Goal: Information Seeking & Learning: Learn about a topic

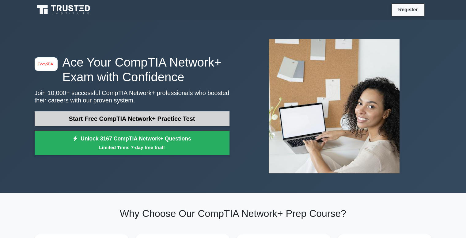
click at [141, 120] on link "Start Free CompTIA Network+ Practice Test" at bounding box center [132, 118] width 195 height 15
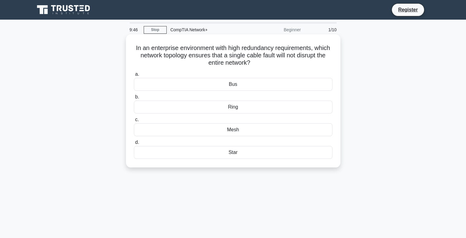
click at [233, 128] on div "Mesh" at bounding box center [233, 129] width 199 height 13
click at [134, 122] on input "c. Mesh" at bounding box center [134, 120] width 0 height 4
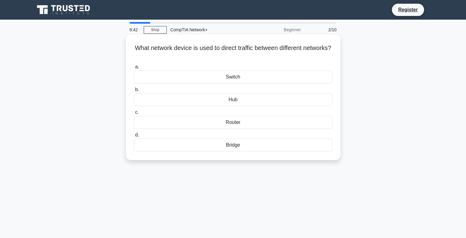
click at [232, 125] on div "Router" at bounding box center [233, 122] width 199 height 13
click at [134, 114] on input "c. Router" at bounding box center [134, 112] width 0 height 4
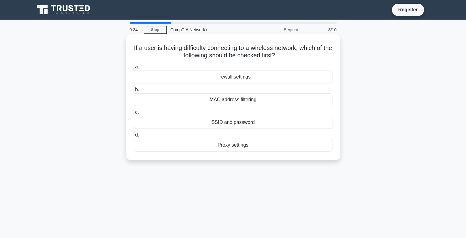
click at [226, 143] on div "Proxy settings" at bounding box center [233, 145] width 199 height 13
click at [134, 137] on input "d. Proxy settings" at bounding box center [134, 135] width 0 height 4
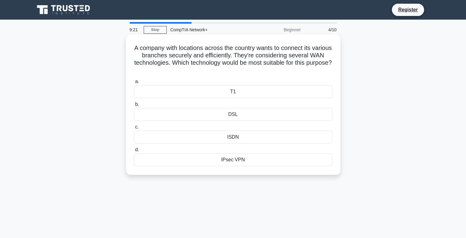
click at [228, 158] on div "IPsec VPN" at bounding box center [233, 159] width 199 height 13
click at [134, 152] on input "d. IPsec VPN" at bounding box center [134, 150] width 0 height 4
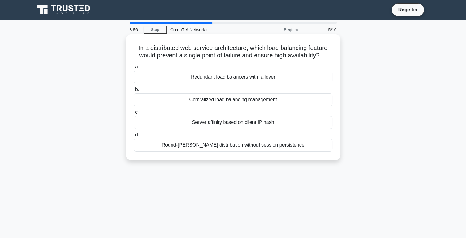
click at [222, 100] on div "Centralized load balancing management" at bounding box center [233, 99] width 199 height 13
click at [134, 92] on input "b. Centralized load balancing management" at bounding box center [134, 90] width 0 height 4
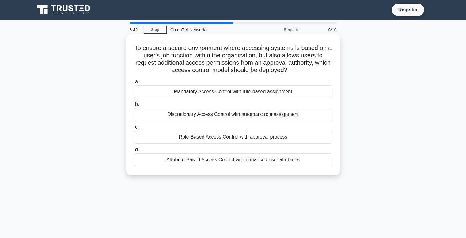
click at [191, 139] on div "Role-Based Access Control with approval process" at bounding box center [233, 137] width 199 height 13
click at [134, 129] on input "c. Role-Based Access Control with approval process" at bounding box center [134, 127] width 0 height 4
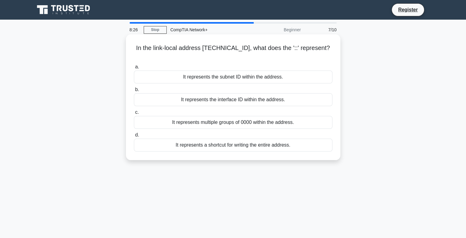
click at [207, 73] on div "It represents the subnet ID within the address." at bounding box center [233, 76] width 199 height 13
click at [134, 69] on input "a. It represents the subnet ID within the address." at bounding box center [134, 67] width 0 height 4
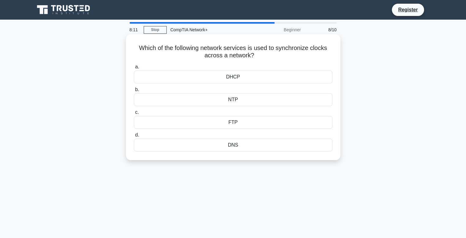
click at [224, 147] on div "DNS" at bounding box center [233, 145] width 199 height 13
click at [134, 137] on input "d. DNS" at bounding box center [134, 135] width 0 height 4
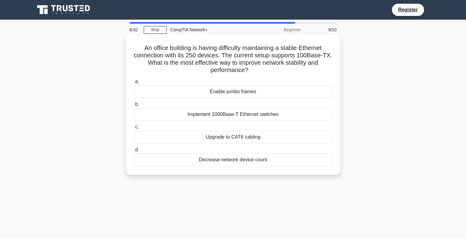
click at [217, 115] on div "Implement 1000Base-T Ethernet switches" at bounding box center [233, 114] width 199 height 13
click at [134, 106] on input "b. Implement 1000Base-T Ethernet switches" at bounding box center [134, 104] width 0 height 4
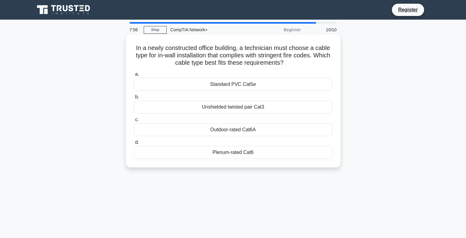
click at [224, 109] on div "Unshielded twisted pair Cat3" at bounding box center [233, 107] width 199 height 13
click at [134, 99] on input "b. Unshielded twisted pair Cat3" at bounding box center [134, 97] width 0 height 4
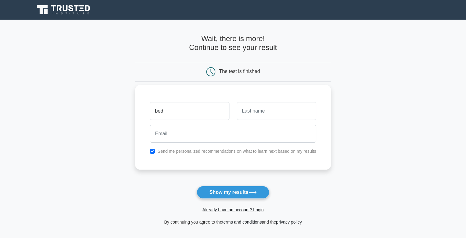
type input "bed"
click at [275, 108] on input "text" at bounding box center [276, 111] width 79 height 18
type input "Singh"
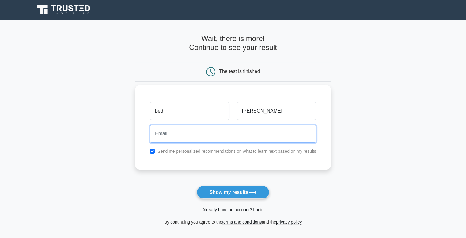
click at [227, 140] on input "email" at bounding box center [233, 134] width 166 height 18
type input "sbed832@gmail.com"
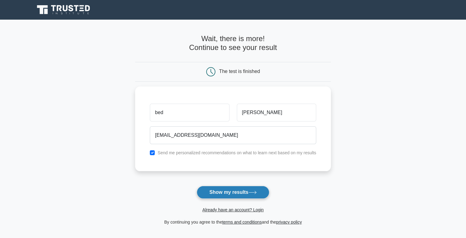
click at [222, 194] on button "Show my results" at bounding box center [233, 192] width 72 height 13
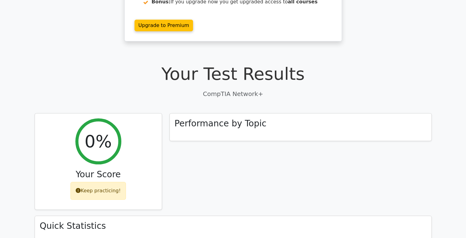
scroll to position [114, 0]
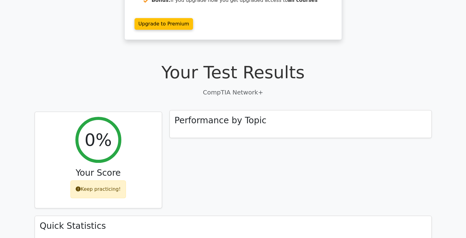
click at [307, 121] on div "Performance by Topic" at bounding box center [301, 124] width 262 height 28
click at [295, 110] on div "Performance by Topic" at bounding box center [301, 124] width 262 height 28
